Goal: Navigation & Orientation: Go to known website

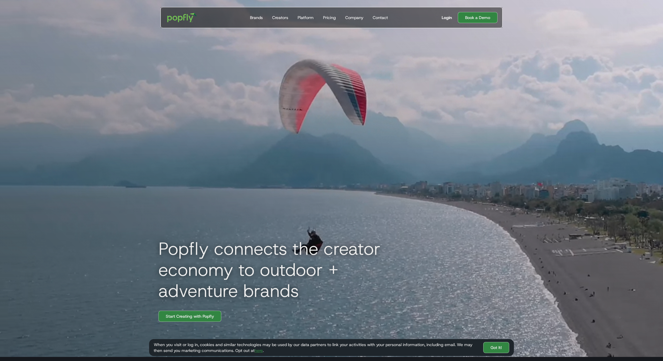
click at [446, 18] on div "Login" at bounding box center [447, 18] width 10 height 6
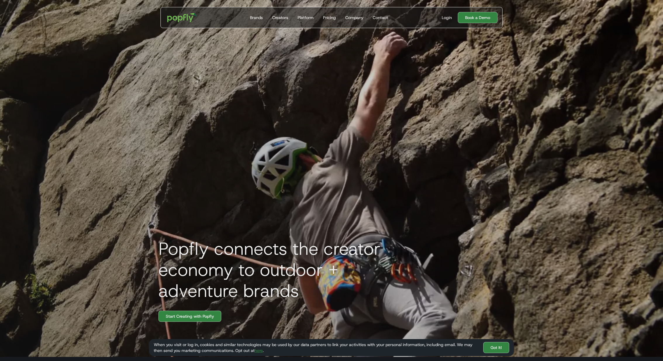
scroll to position [26, 0]
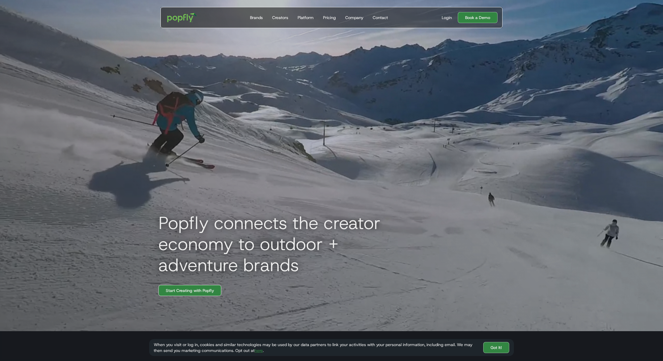
click at [188, 292] on link "Start Creating with Popfly" at bounding box center [189, 290] width 63 height 11
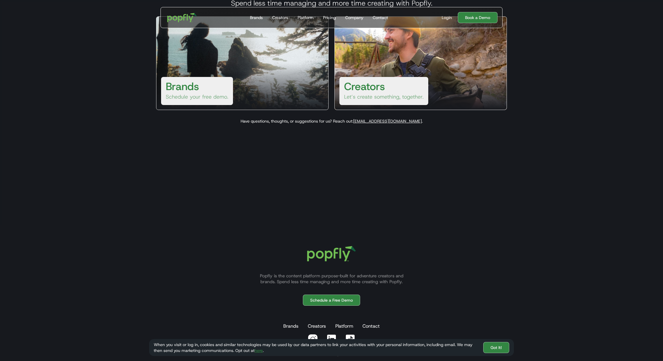
scroll to position [163, 0]
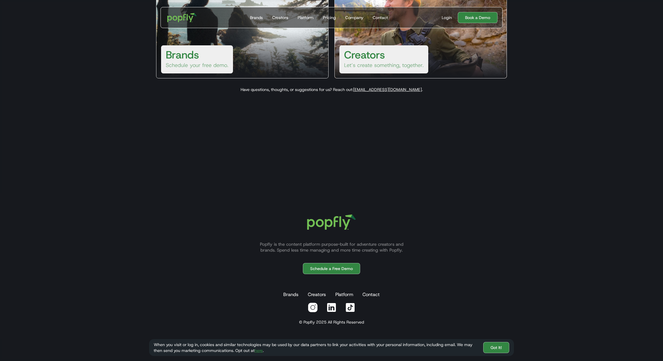
click at [194, 56] on h3 "Brands" at bounding box center [182, 55] width 33 height 14
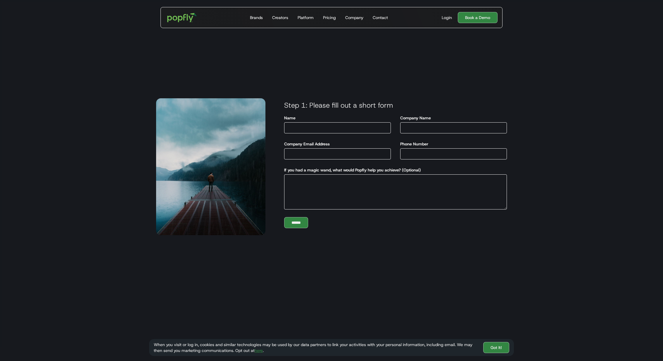
scroll to position [1, 0]
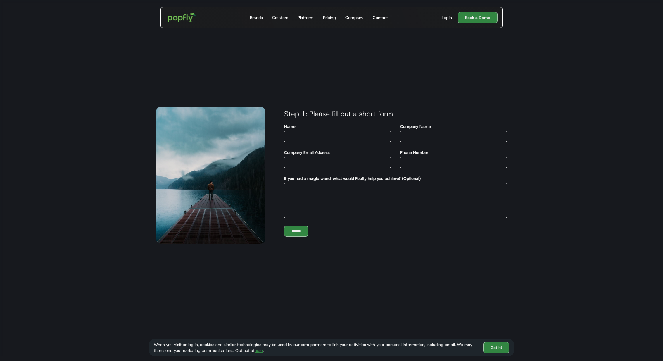
click at [181, 18] on img "home" at bounding box center [182, 17] width 36 height 17
